Goal: Use online tool/utility: Utilize a website feature to perform a specific function

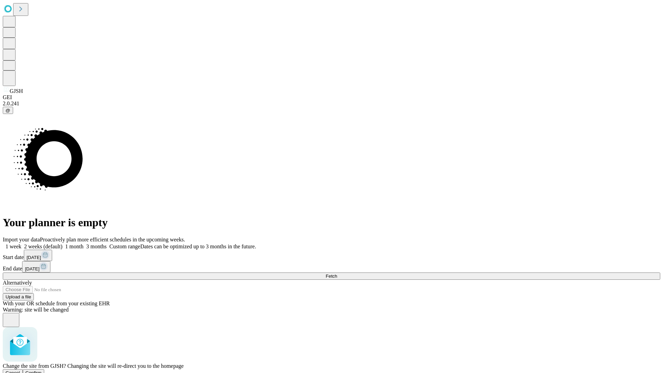
click at [42, 370] on span "Confirm" at bounding box center [34, 372] width 16 height 5
click at [21, 244] on label "1 week" at bounding box center [12, 247] width 19 height 6
click at [337, 274] on span "Fetch" at bounding box center [331, 276] width 11 height 5
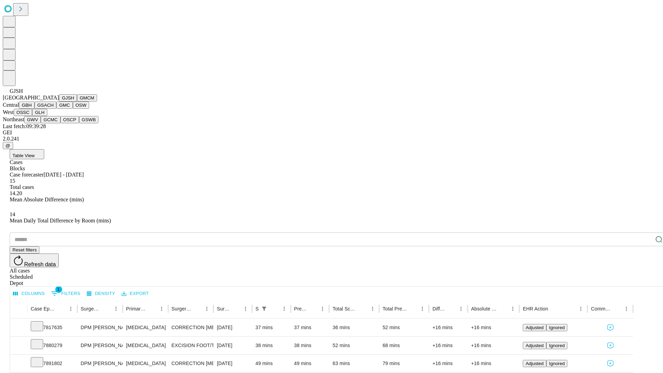
click at [77, 102] on button "GMCM" at bounding box center [87, 97] width 20 height 7
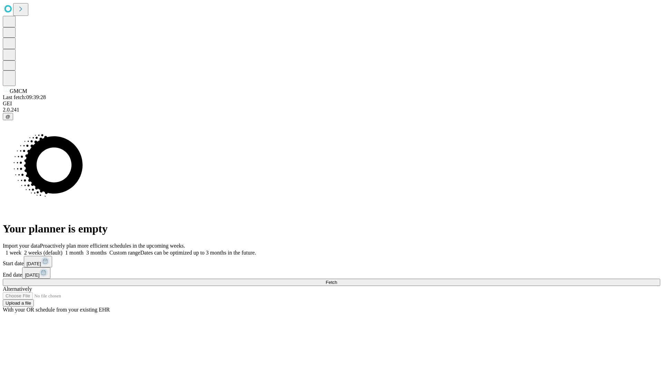
click at [21, 250] on label "1 week" at bounding box center [12, 253] width 19 height 6
click at [337, 280] on span "Fetch" at bounding box center [331, 282] width 11 height 5
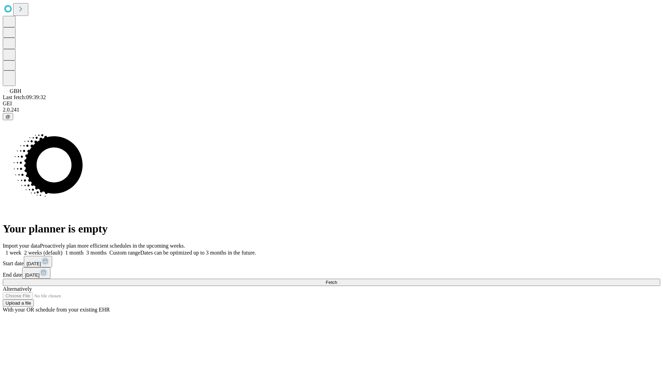
click at [337, 280] on span "Fetch" at bounding box center [331, 282] width 11 height 5
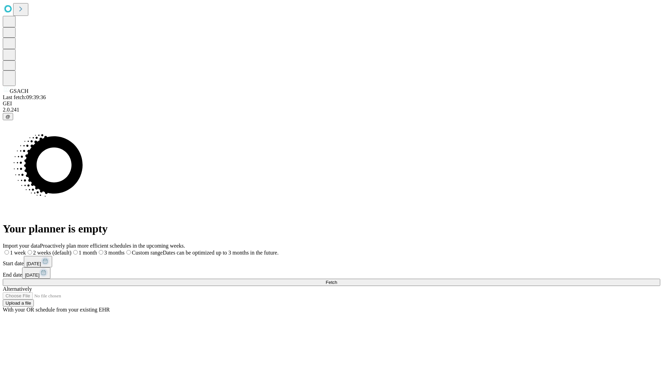
click at [26, 250] on label "1 week" at bounding box center [14, 253] width 23 height 6
click at [337, 280] on span "Fetch" at bounding box center [331, 282] width 11 height 5
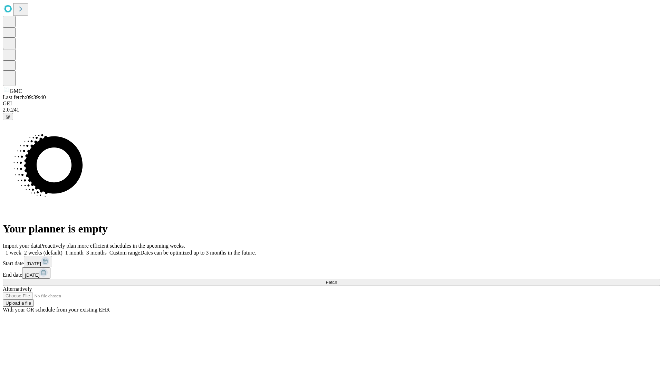
click at [21, 250] on label "1 week" at bounding box center [12, 253] width 19 height 6
click at [337, 280] on span "Fetch" at bounding box center [331, 282] width 11 height 5
click at [21, 250] on label "1 week" at bounding box center [12, 253] width 19 height 6
click at [337, 280] on span "Fetch" at bounding box center [331, 282] width 11 height 5
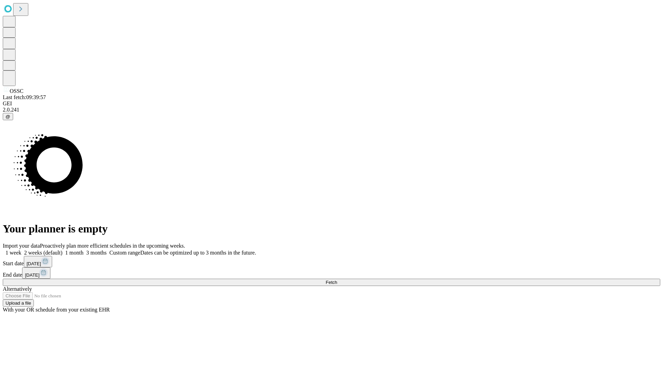
click at [21, 250] on label "1 week" at bounding box center [12, 253] width 19 height 6
click at [337, 280] on span "Fetch" at bounding box center [331, 282] width 11 height 5
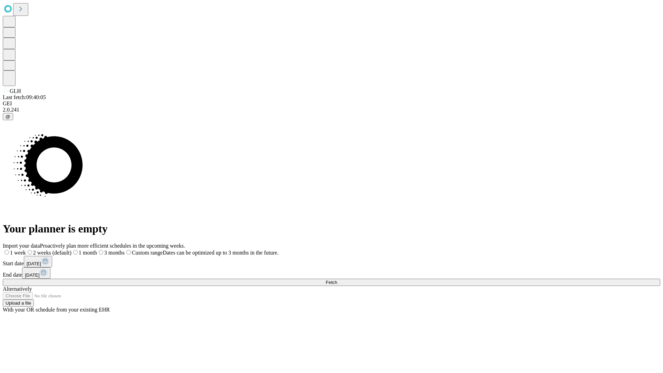
click at [26, 250] on label "1 week" at bounding box center [14, 253] width 23 height 6
click at [337, 280] on span "Fetch" at bounding box center [331, 282] width 11 height 5
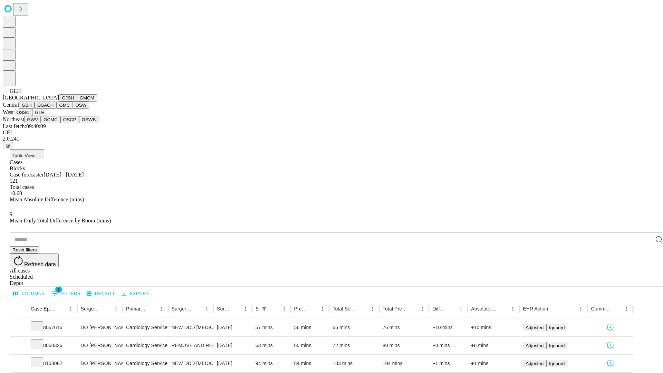
click at [41, 123] on button "GWV" at bounding box center [32, 119] width 17 height 7
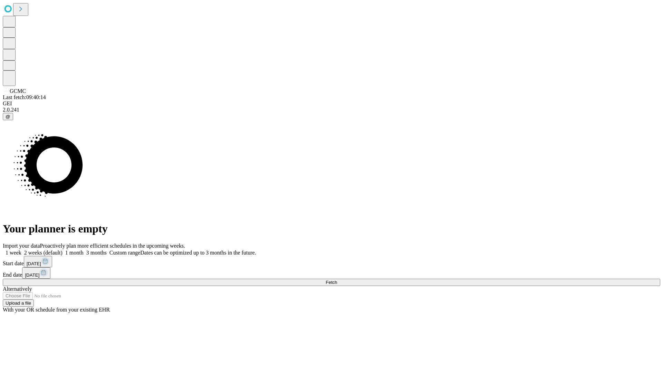
click at [21, 250] on label "1 week" at bounding box center [12, 253] width 19 height 6
click at [337, 280] on span "Fetch" at bounding box center [331, 282] width 11 height 5
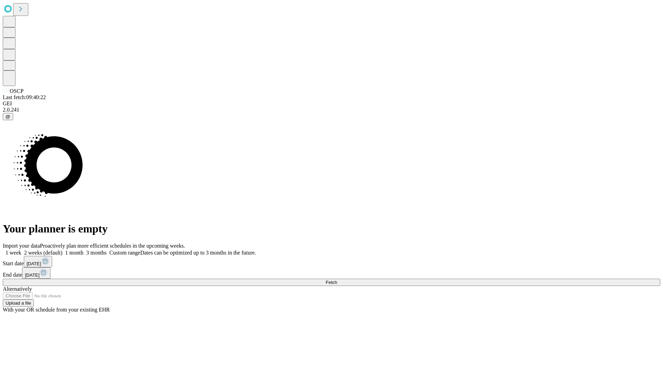
click at [21, 250] on label "1 week" at bounding box center [12, 253] width 19 height 6
click at [337, 280] on span "Fetch" at bounding box center [331, 282] width 11 height 5
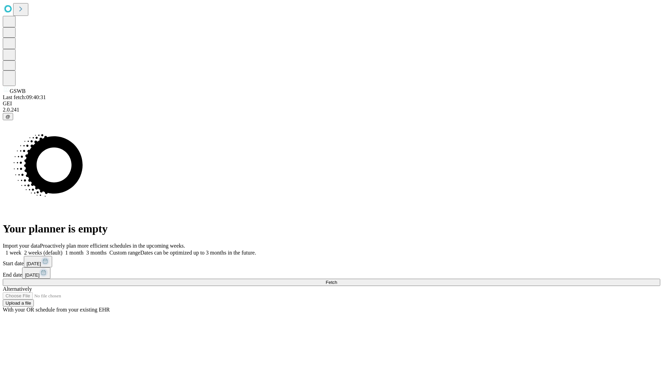
click at [21, 250] on label "1 week" at bounding box center [12, 253] width 19 height 6
click at [337, 280] on span "Fetch" at bounding box center [331, 282] width 11 height 5
